Goal: Information Seeking & Learning: Learn about a topic

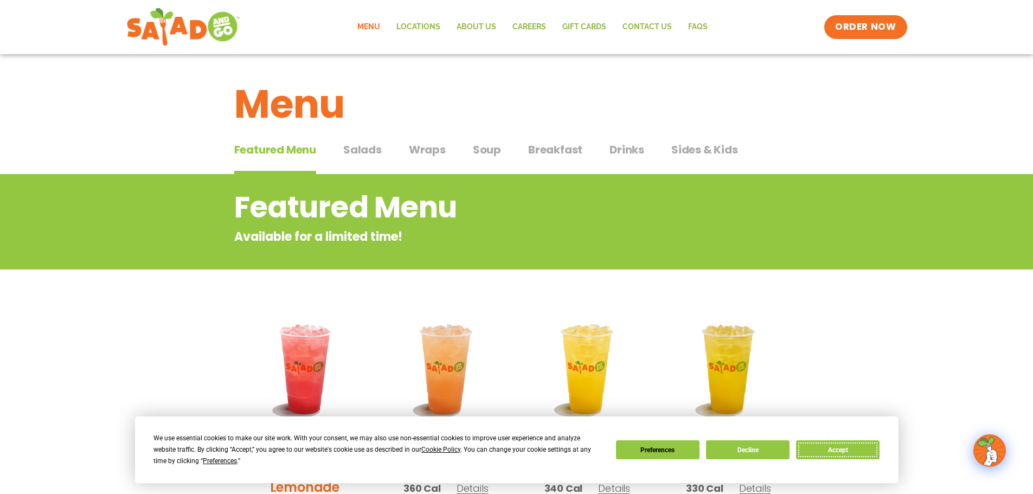
click at [838, 448] on button "Accept" at bounding box center [838, 449] width 84 height 19
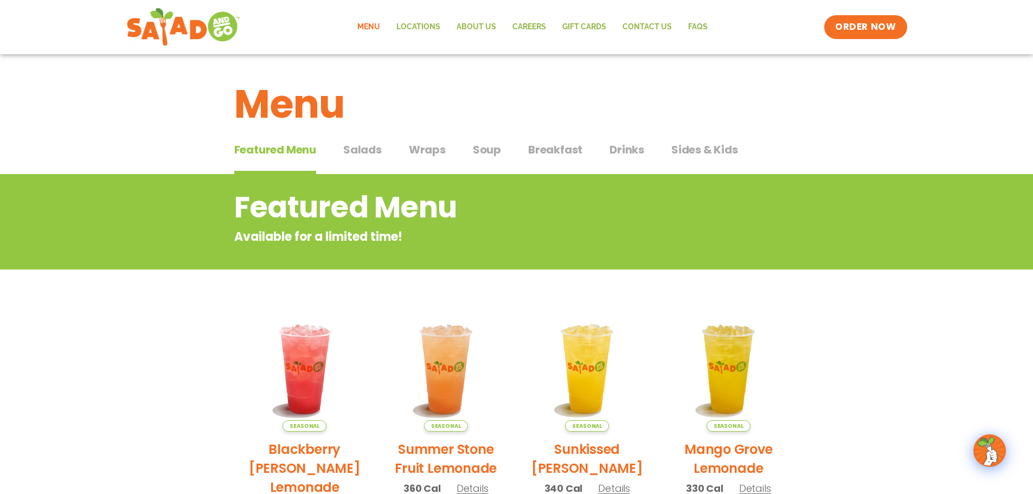
click at [372, 150] on span "Salads" at bounding box center [362, 150] width 39 height 16
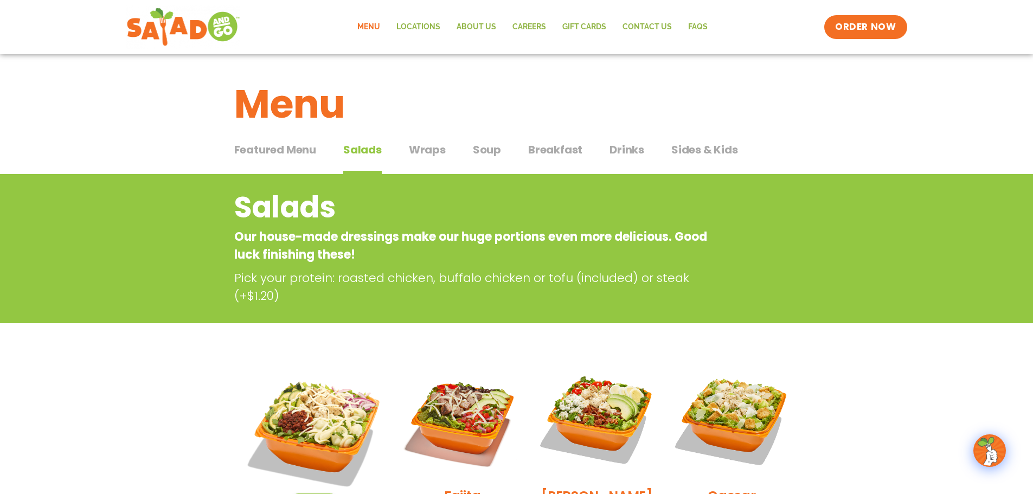
click at [423, 153] on span "Wraps" at bounding box center [427, 150] width 37 height 16
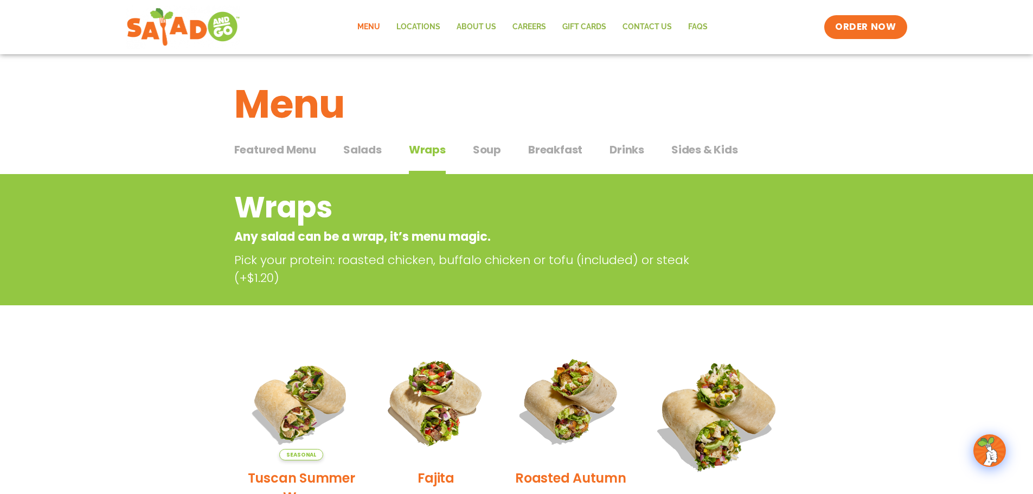
click at [310, 153] on span "Featured Menu" at bounding box center [275, 150] width 82 height 16
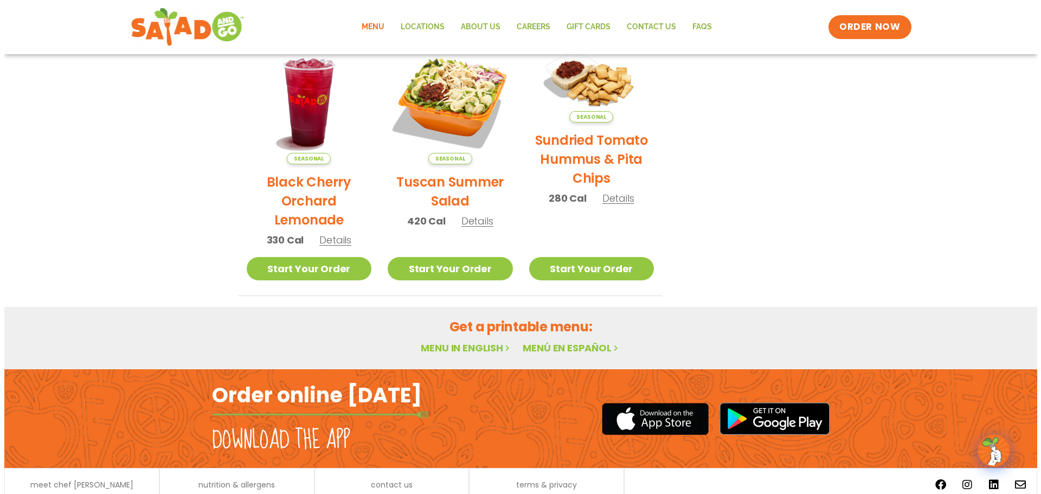
scroll to position [542, 0]
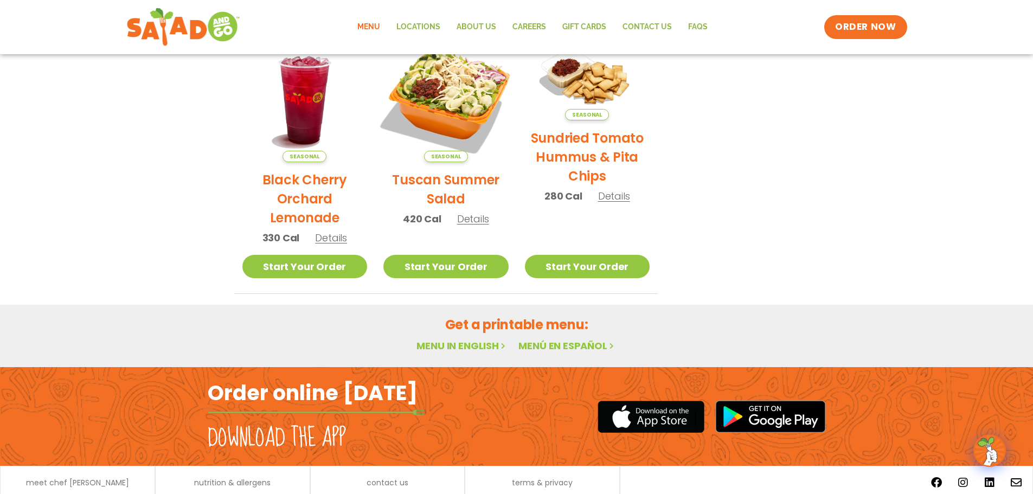
click at [464, 122] on img at bounding box center [446, 99] width 147 height 147
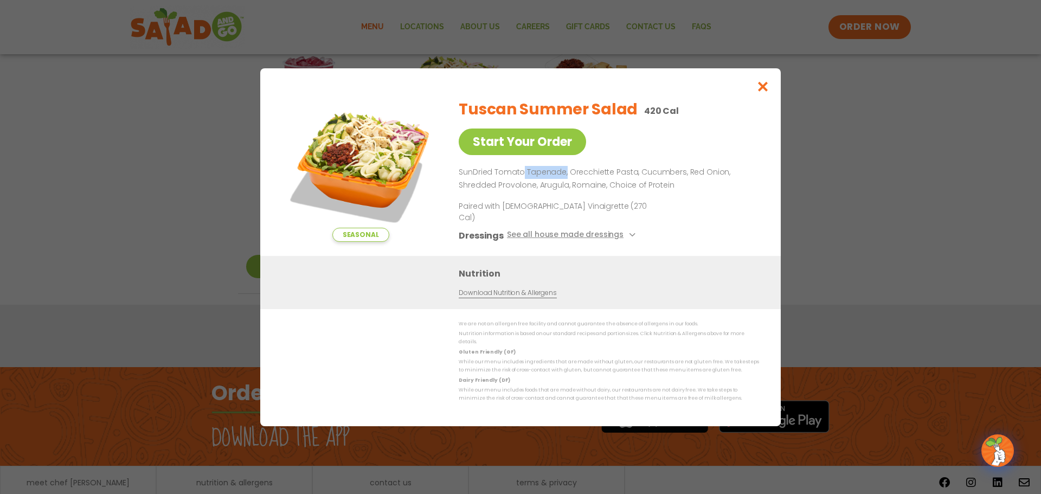
drag, startPoint x: 523, startPoint y: 183, endPoint x: 564, endPoint y: 183, distance: 41.2
click at [564, 183] on p "SunDried Tomato Tapenade, Orecchiette Pasta, Cucumbers, Red Onion, Shredded Pro…" at bounding box center [607, 179] width 296 height 26
click at [692, 226] on div "Tuscan Summer Salad 420 Cal Start Your Order SunDried Tomato Tapenade, Orecchie…" at bounding box center [607, 173] width 296 height 166
drag, startPoint x: 566, startPoint y: 178, endPoint x: 632, endPoint y: 181, distance: 66.2
click at [632, 181] on p "SunDried Tomato Tapenade, Orecchiette Pasta, Cucumbers, Red Onion, Shredded Pro…" at bounding box center [607, 179] width 296 height 26
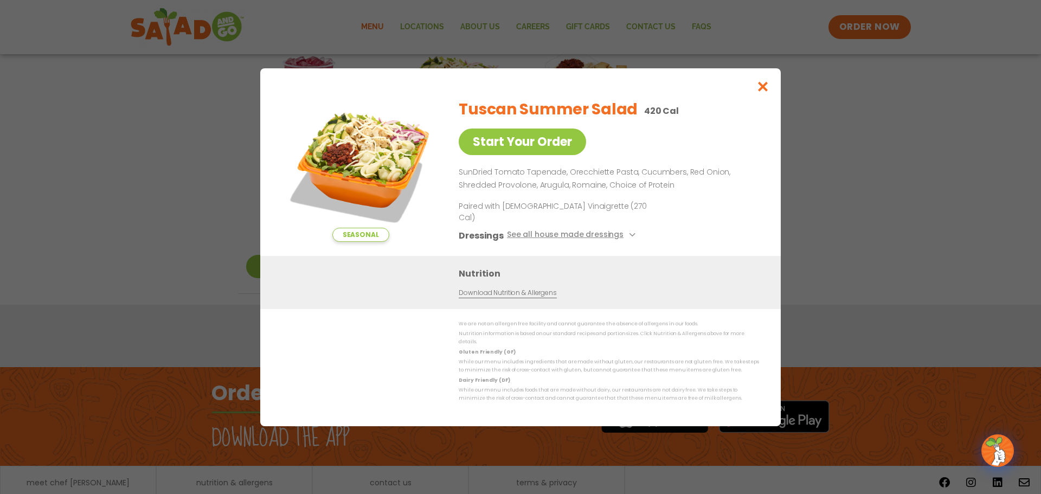
click at [815, 183] on div "Seasonal Start Your Order Tuscan Summer Salad 420 Cal Start Your Order SunDried…" at bounding box center [520, 247] width 1041 height 494
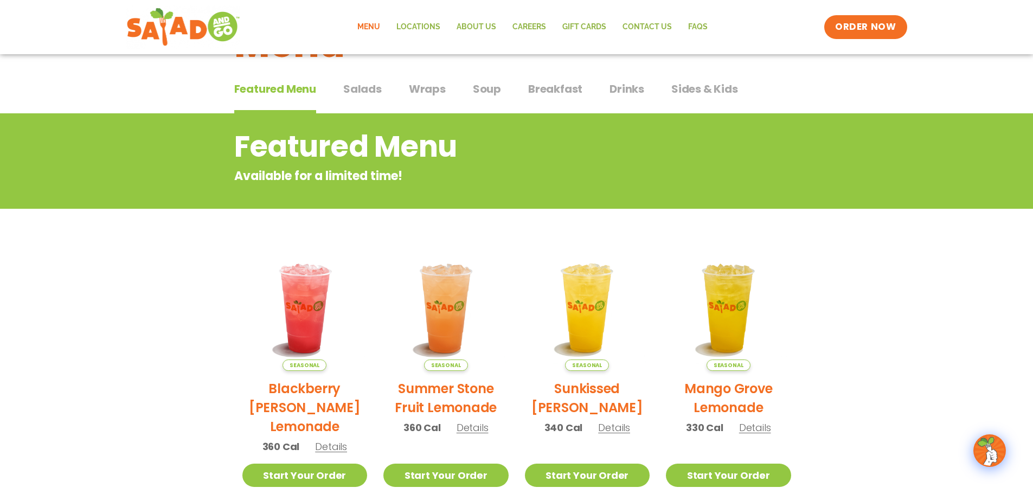
scroll to position [0, 0]
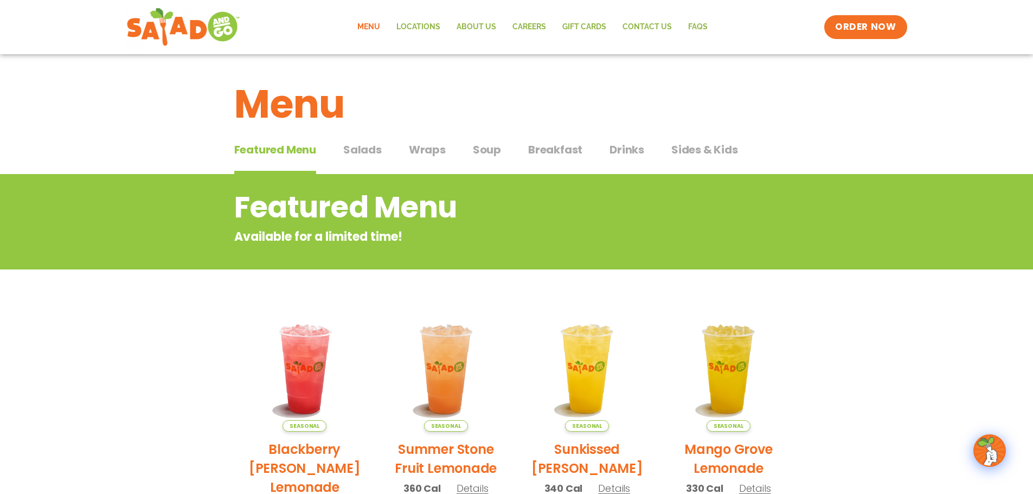
click at [429, 147] on span "Wraps" at bounding box center [427, 150] width 37 height 16
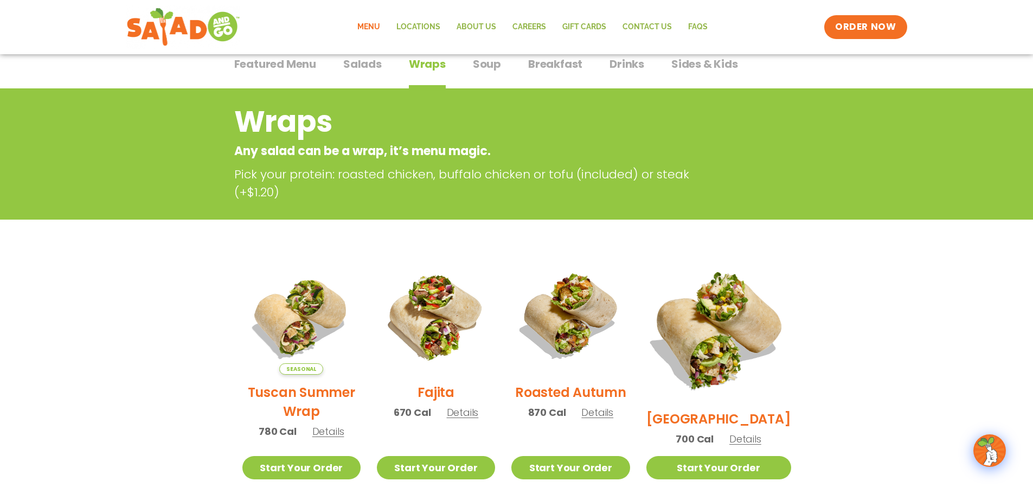
scroll to position [217, 0]
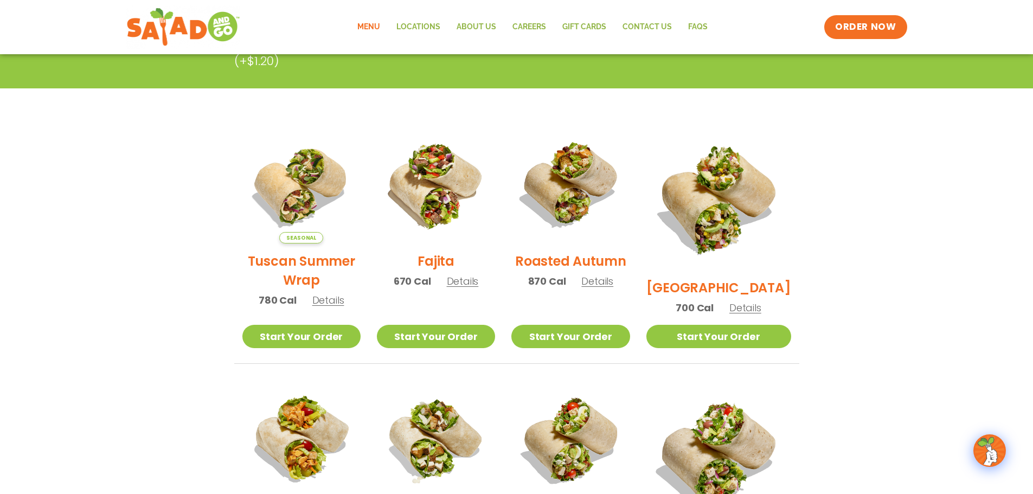
click at [332, 306] on span "Details" at bounding box center [328, 300] width 32 height 14
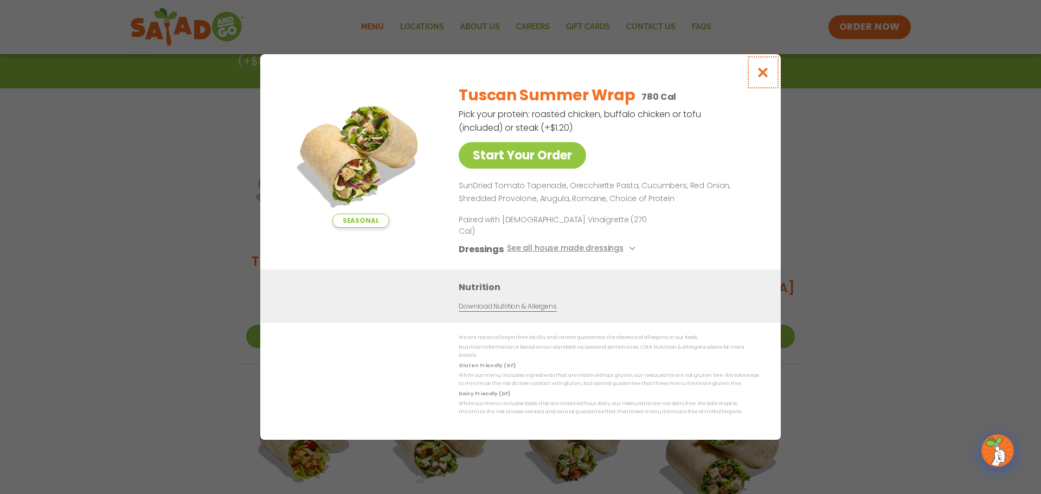
click at [767, 78] on icon "Close modal" at bounding box center [763, 72] width 14 height 11
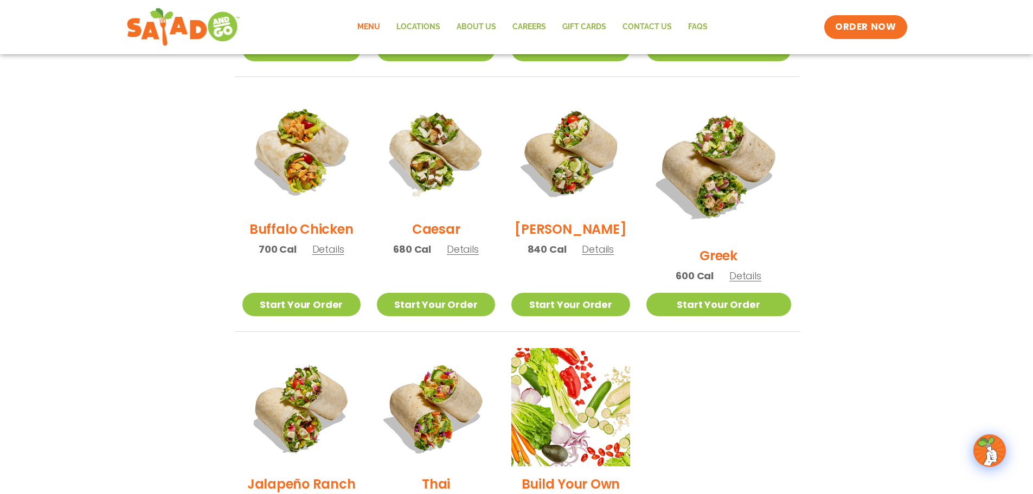
scroll to position [596, 0]
